Goal: Task Accomplishment & Management: Manage account settings

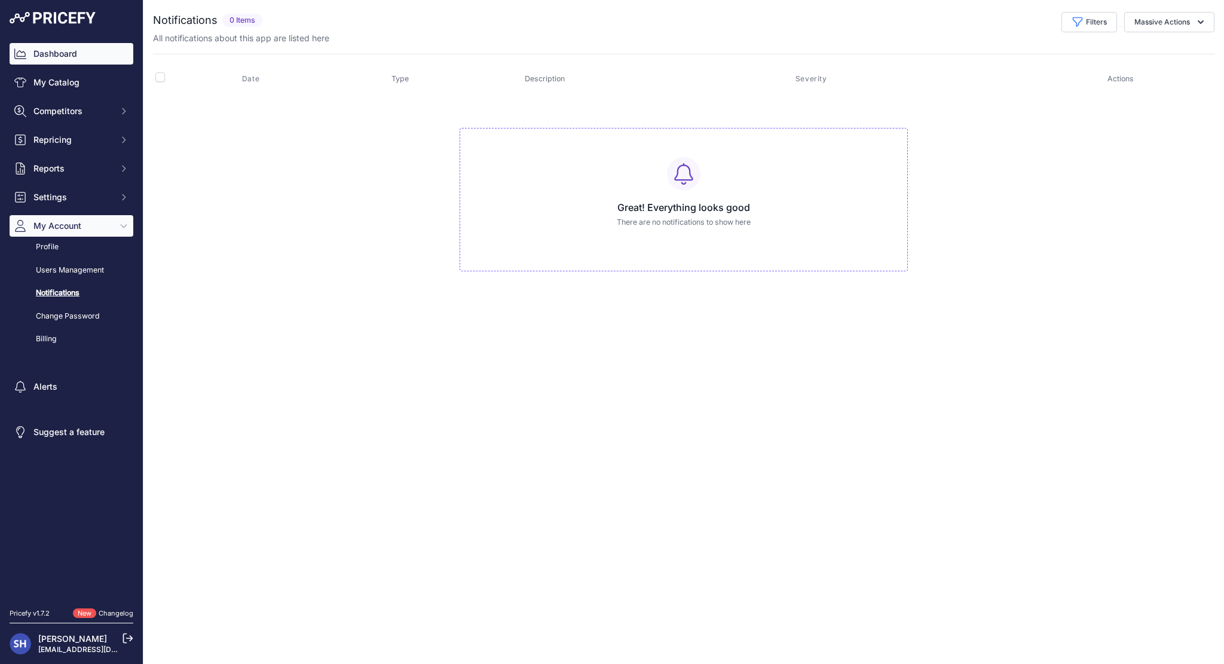
click at [106, 52] on link "Dashboard" at bounding box center [72, 54] width 124 height 22
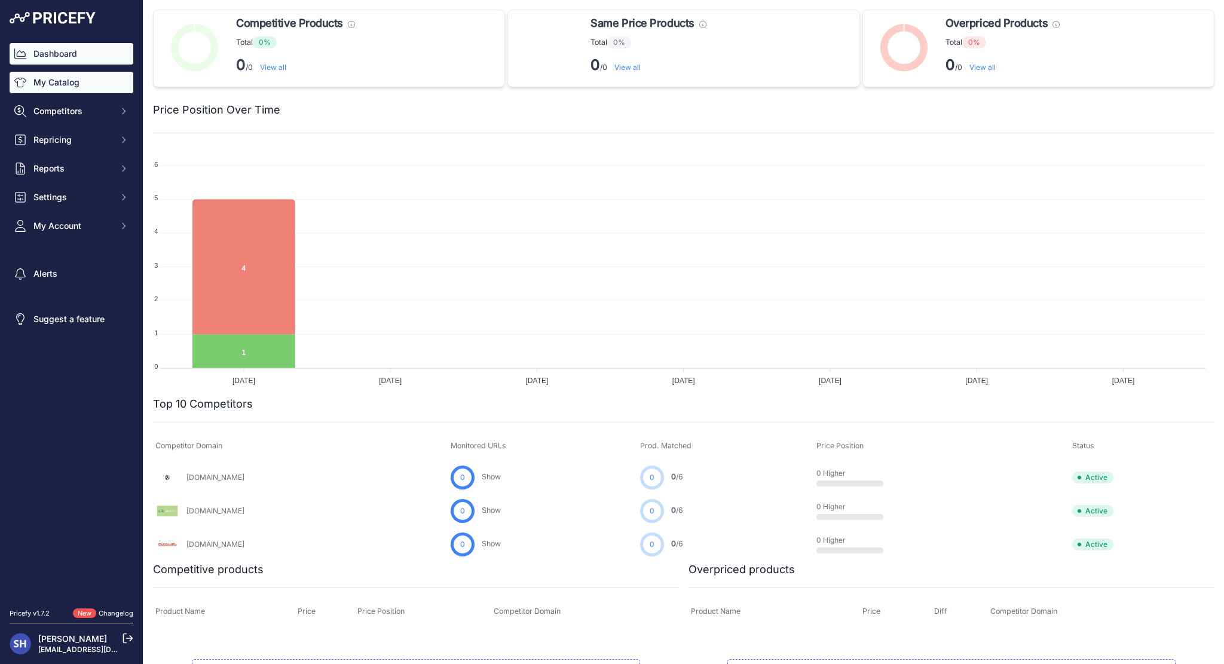
click at [69, 82] on link "My Catalog" at bounding box center [72, 83] width 124 height 22
click at [81, 91] on link "My Catalog" at bounding box center [72, 83] width 124 height 22
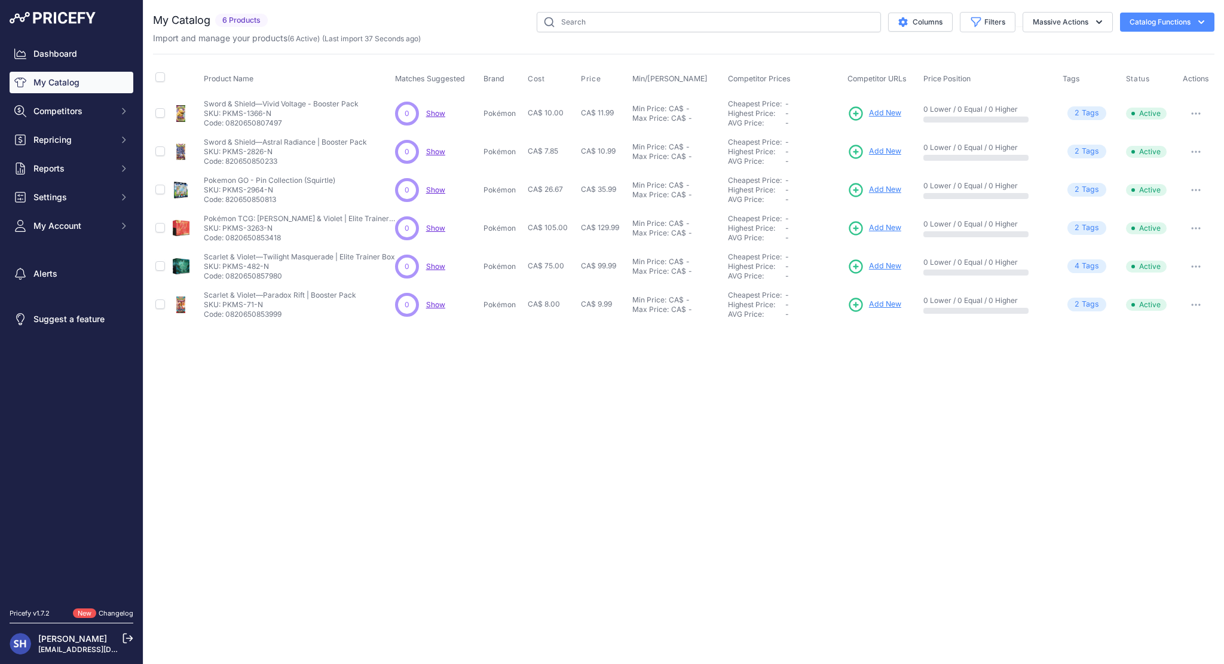
click at [869, 228] on span "Add New" at bounding box center [885, 227] width 32 height 11
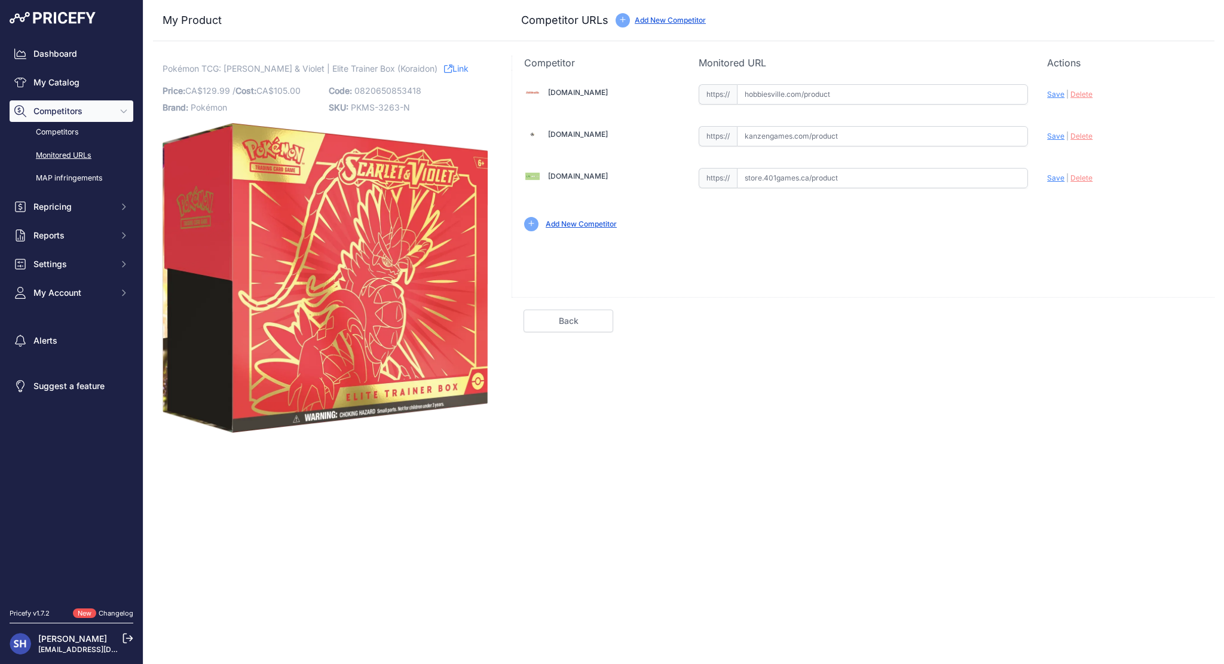
click at [63, 158] on link "Monitored URLs" at bounding box center [72, 155] width 124 height 21
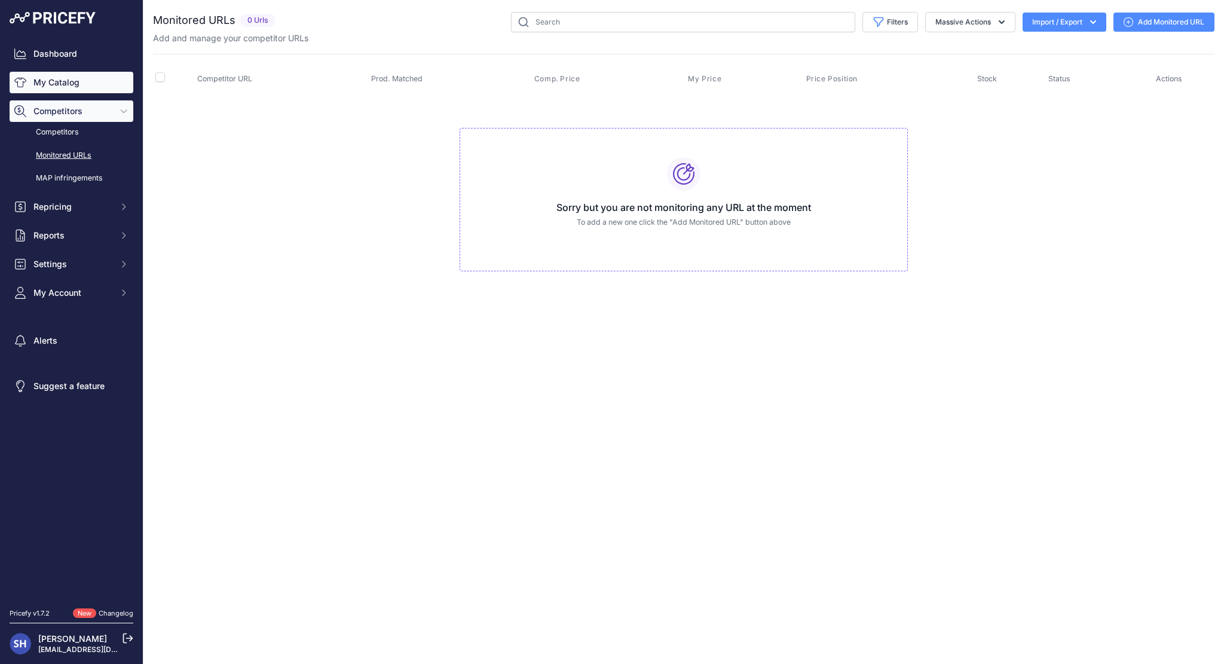
click at [68, 80] on link "My Catalog" at bounding box center [72, 83] width 124 height 22
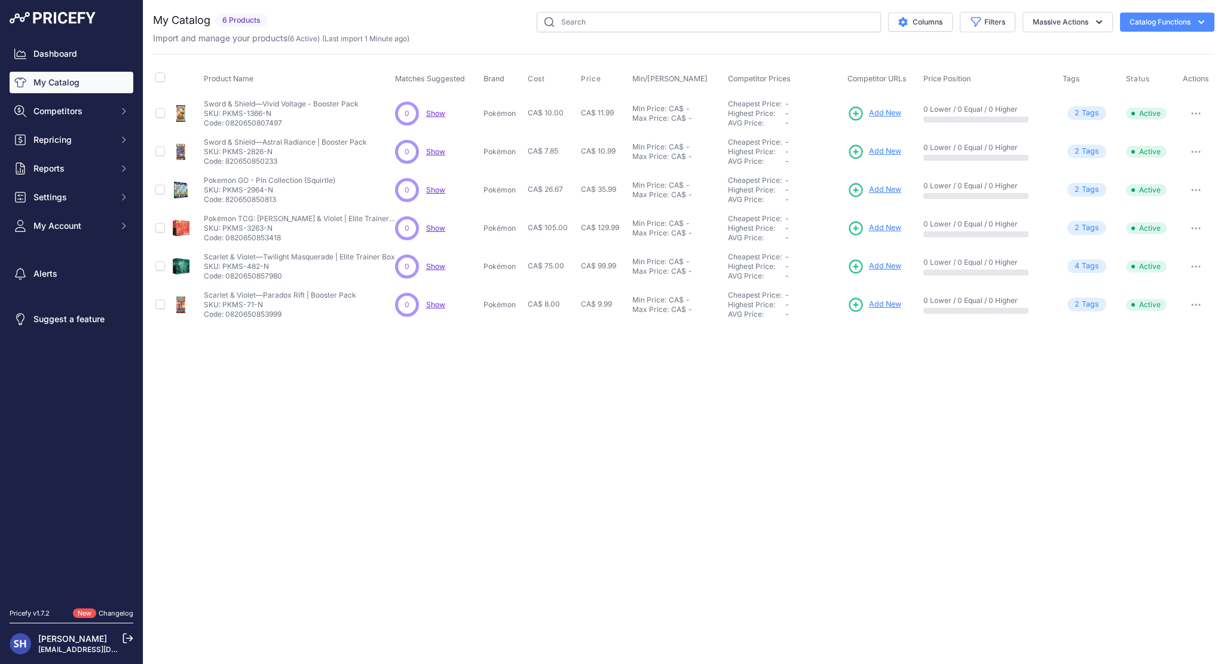
click at [165, 75] on th at bounding box center [161, 79] width 17 height 30
click at [161, 78] on input "checkbox" at bounding box center [160, 77] width 10 height 10
checkbox input "true"
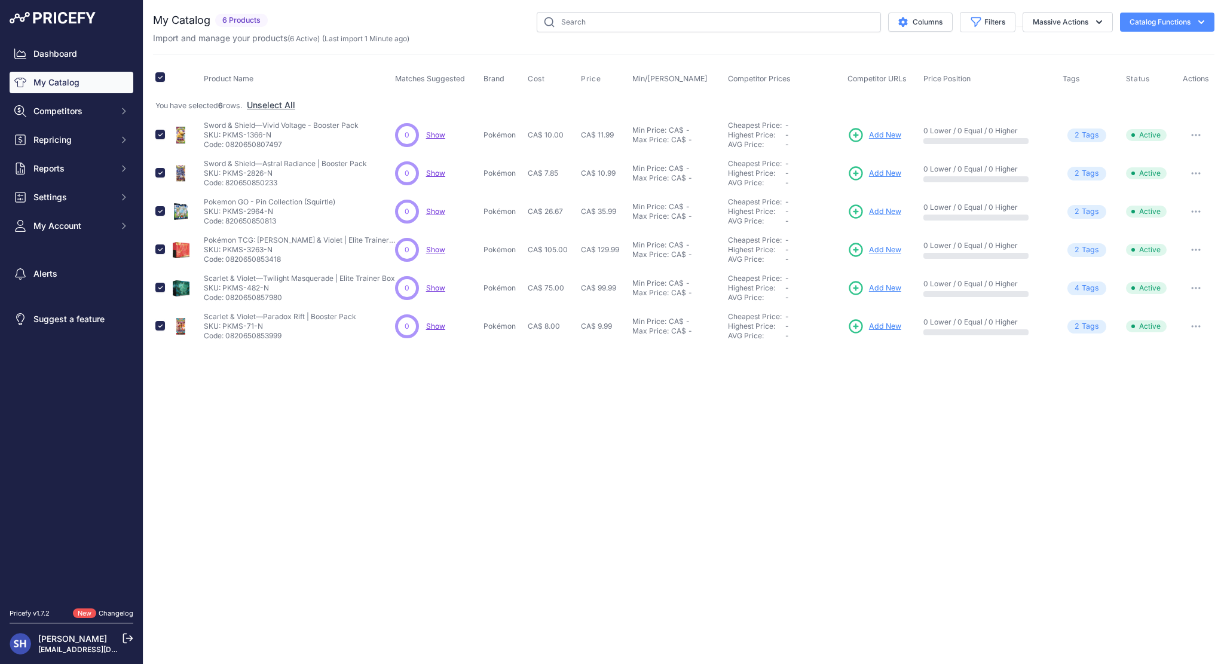
click at [1170, 17] on button "Catalog Functions" at bounding box center [1167, 22] width 94 height 19
drag, startPoint x: 1033, startPoint y: 49, endPoint x: 1064, endPoint y: 26, distance: 38.8
click at [1033, 49] on div "My Catalog 6 Products" at bounding box center [683, 178] width 1061 height 333
click at [1064, 22] on button "Massive Actions" at bounding box center [1067, 22] width 90 height 20
click at [1047, 48] on span "Enable" at bounding box center [1040, 50] width 26 height 10
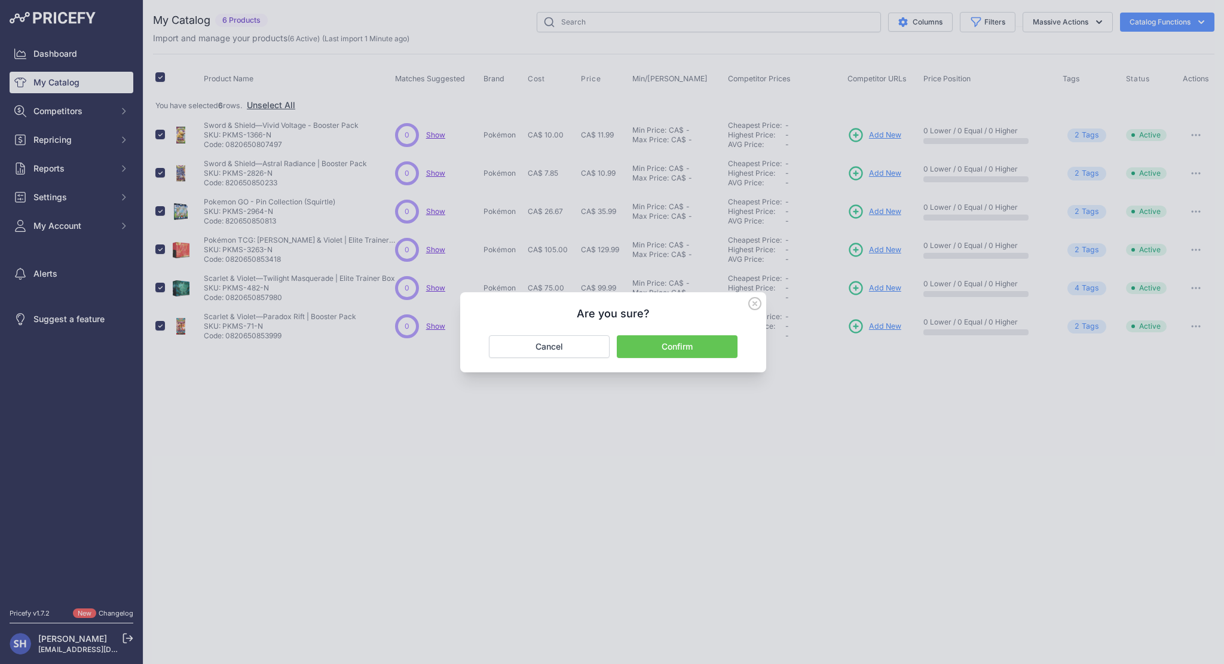
click at [710, 339] on button "Confirm" at bounding box center [677, 346] width 121 height 23
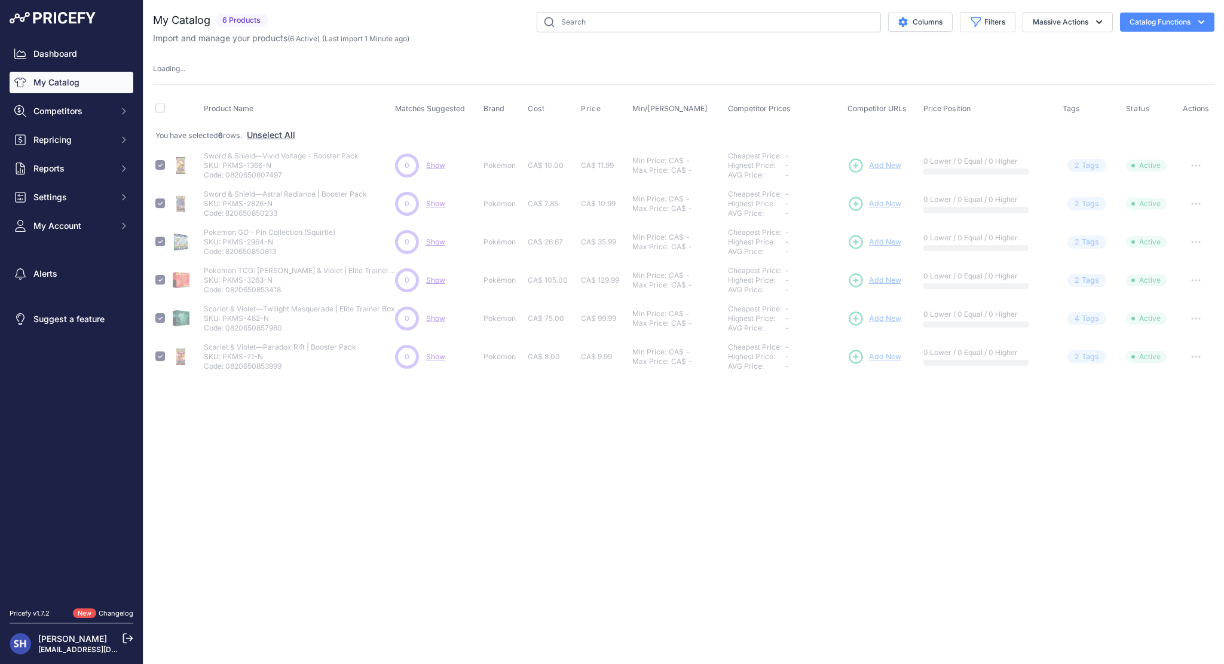
checkbox input "false"
